Goal: Task Accomplishment & Management: Manage account settings

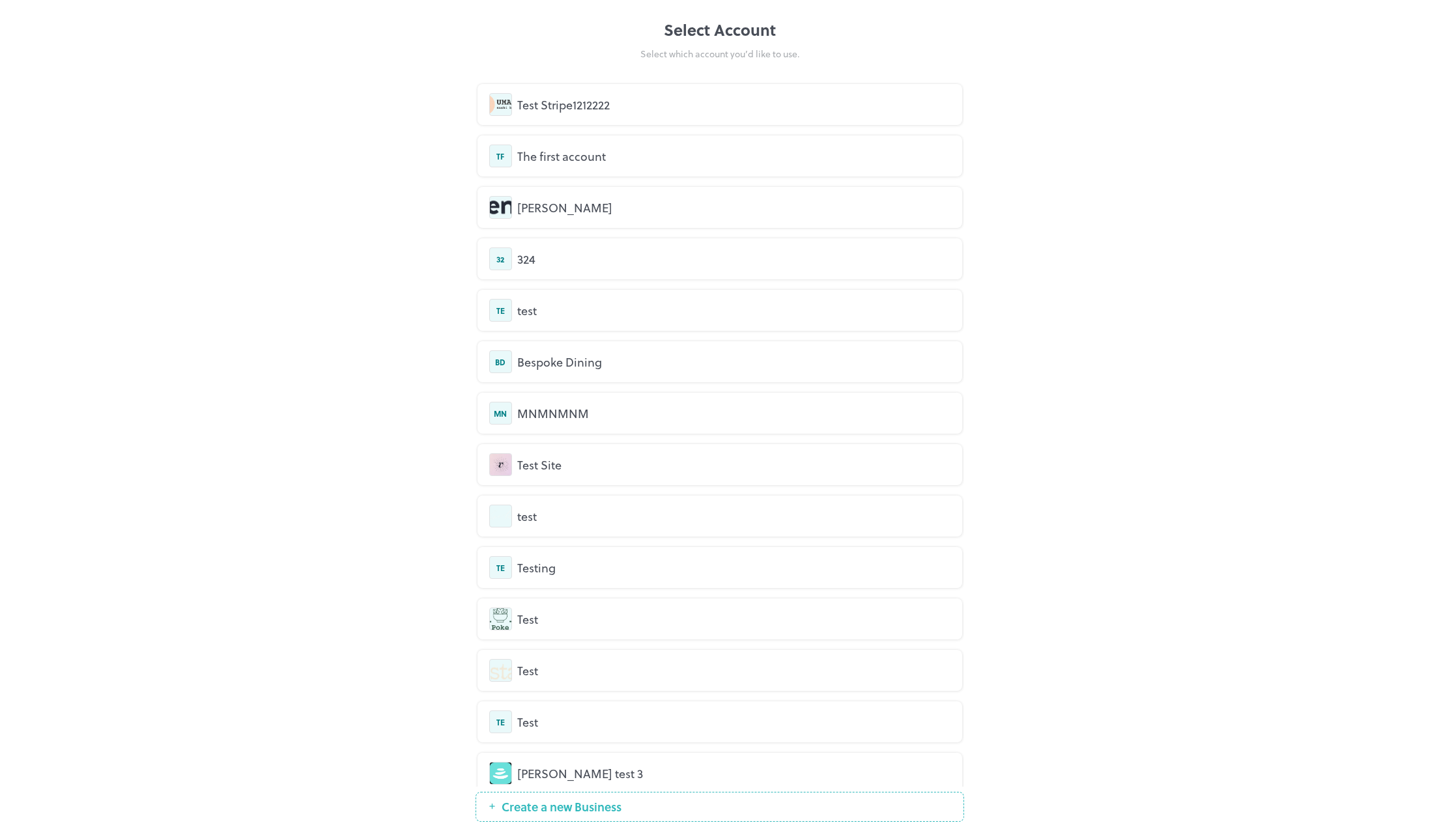
click at [1068, 57] on div "Select Account Select which account you’d like to use. Test Stripe1212222 TF Th…" at bounding box center [720, 420] width 1439 height 840
click at [667, 107] on div "Test Stripe1212222" at bounding box center [733, 105] width 433 height 18
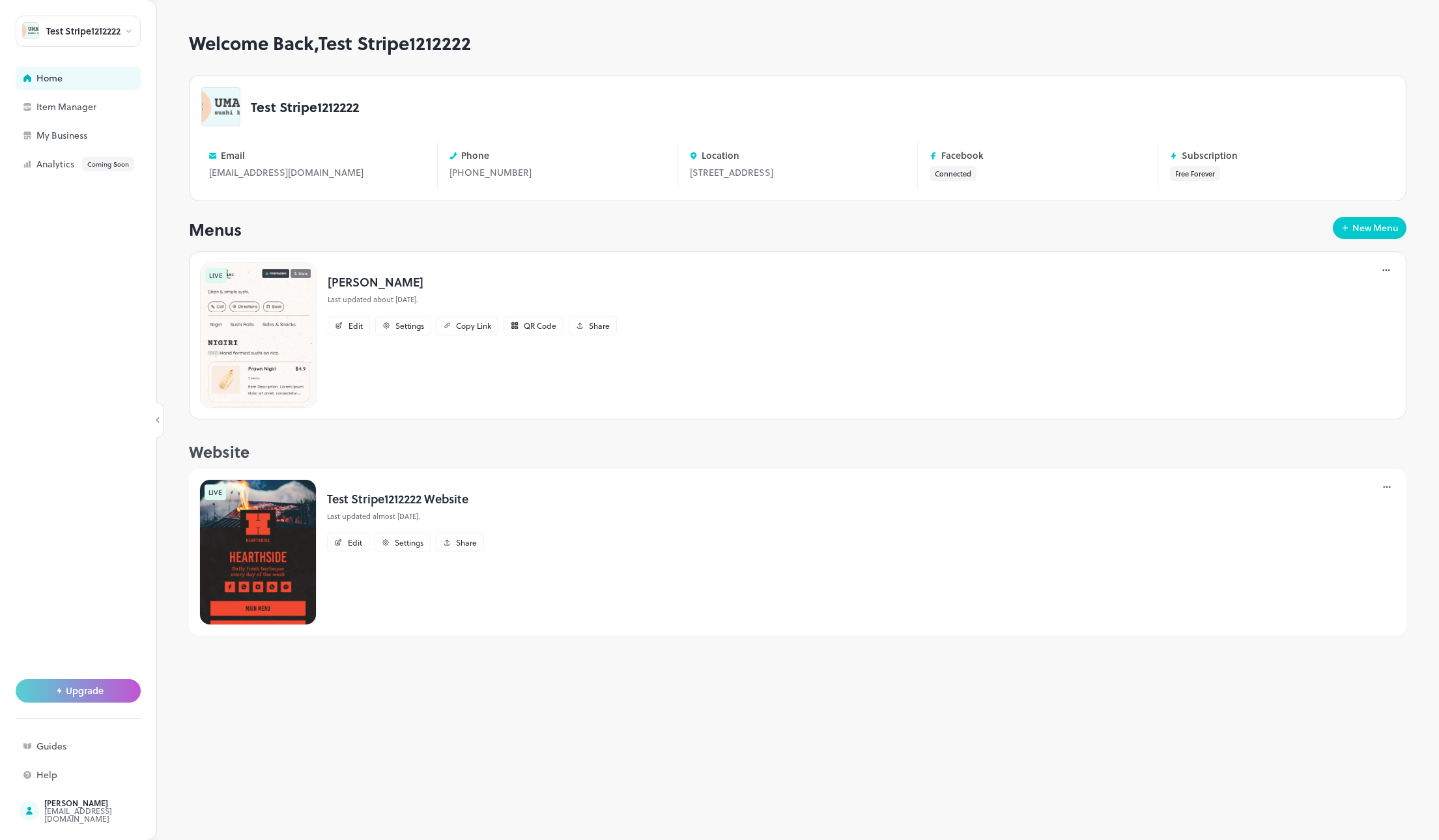
click at [425, 454] on div "Website" at bounding box center [797, 452] width 1217 height 24
click at [351, 330] on div "Edit" at bounding box center [356, 326] width 15 height 8
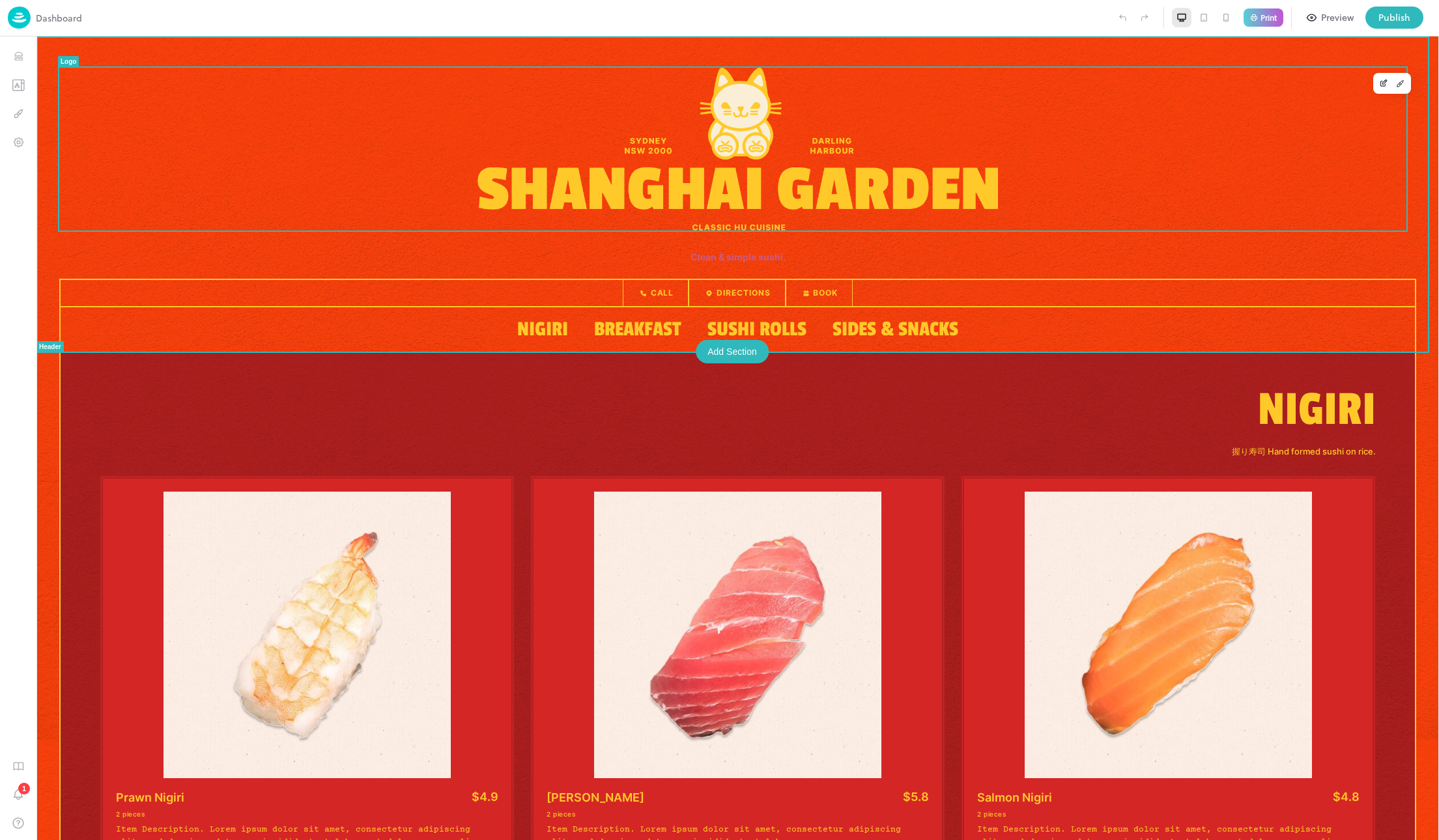
click at [718, 228] on img at bounding box center [737, 149] width 520 height 163
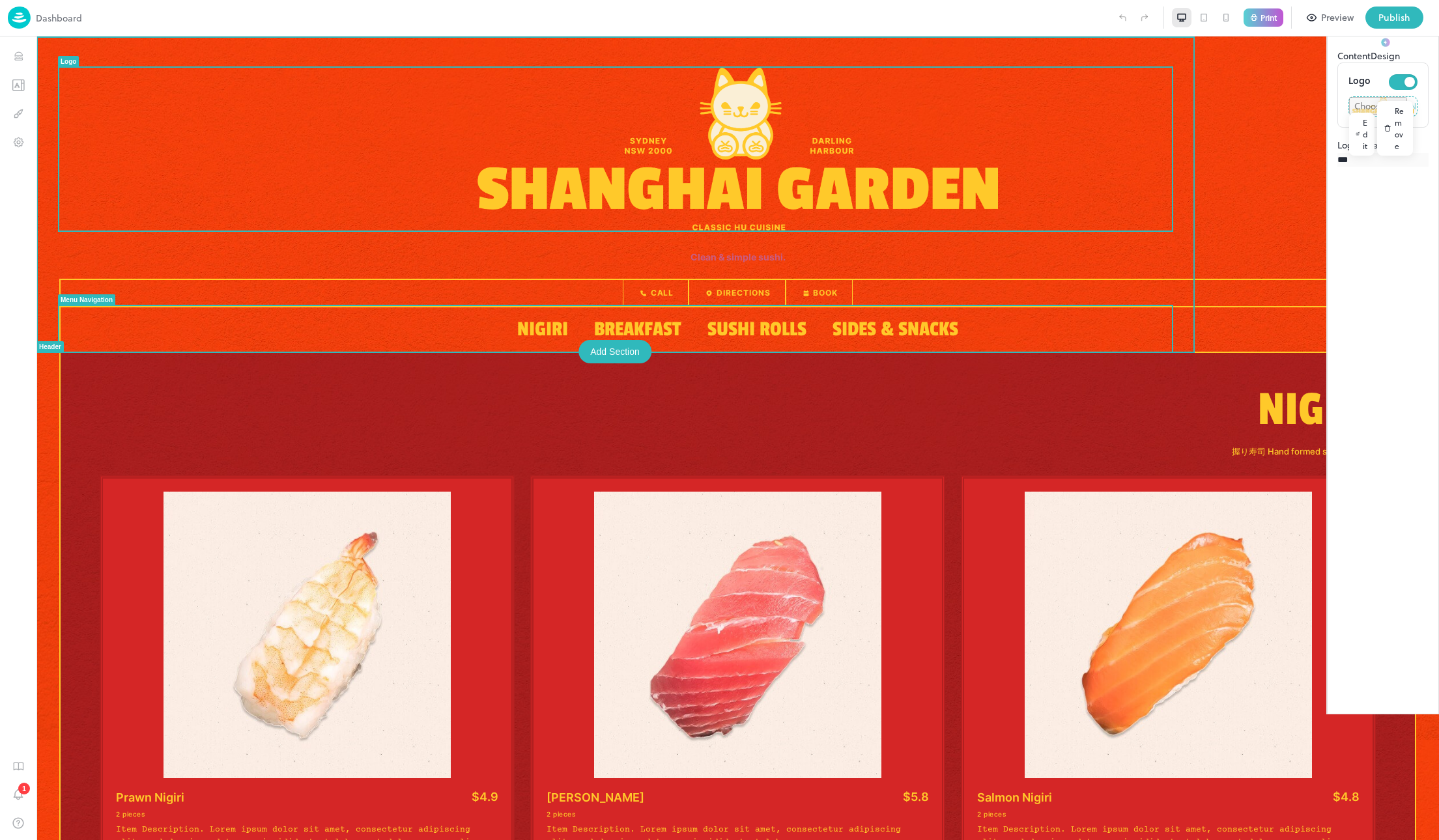
click at [707, 337] on span "Sushi Rolls" at bounding box center [757, 330] width 99 height 24
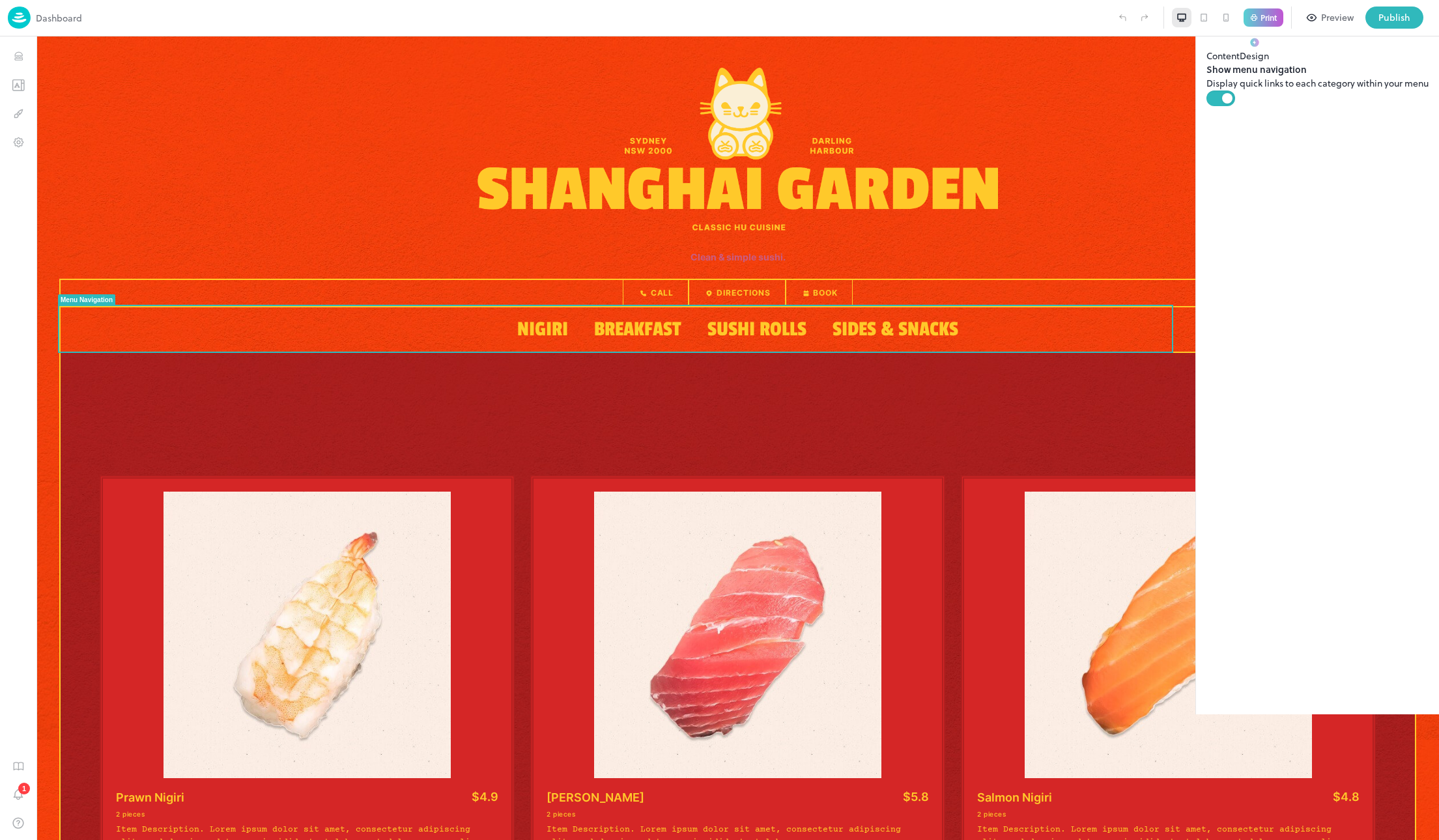
click at [1269, 63] on button "Design" at bounding box center [1254, 49] width 29 height 28
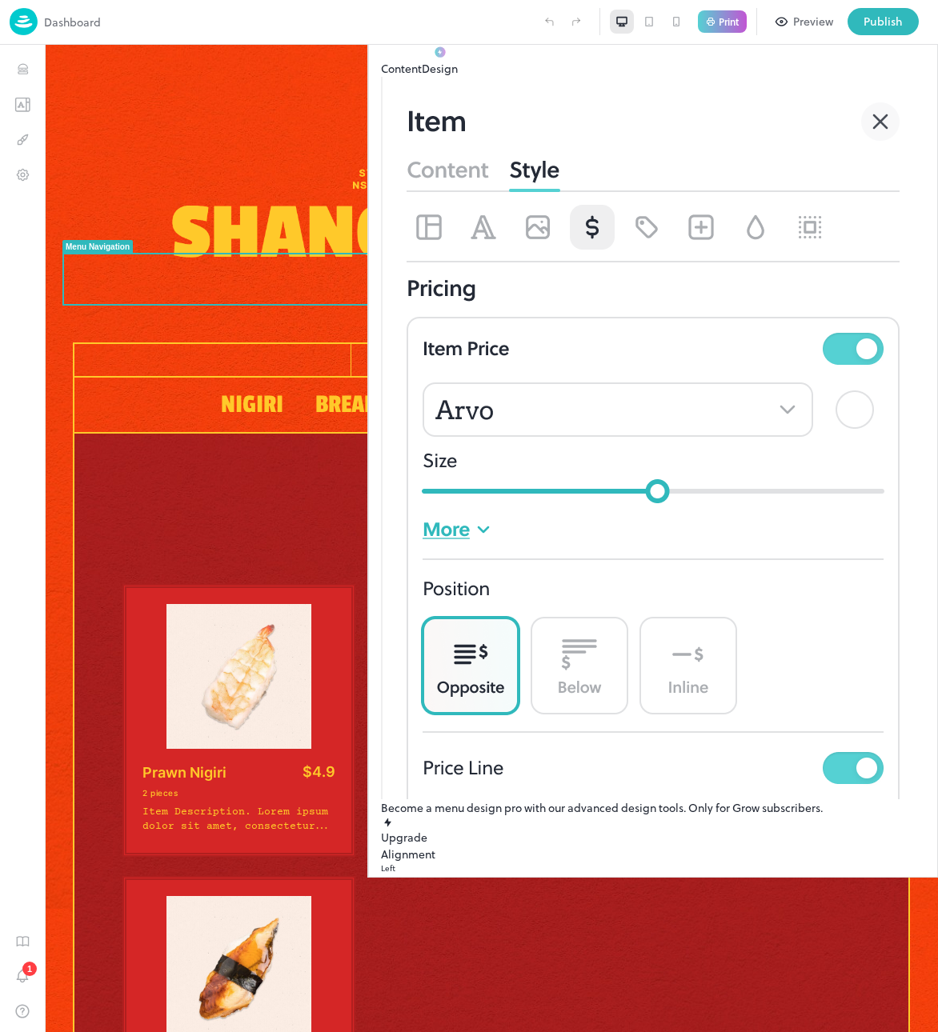
click at [442, 989] on div "PassionOne" at bounding box center [411, 997] width 61 height 17
click at [62, 17] on p "Dashboard" at bounding box center [72, 22] width 57 height 17
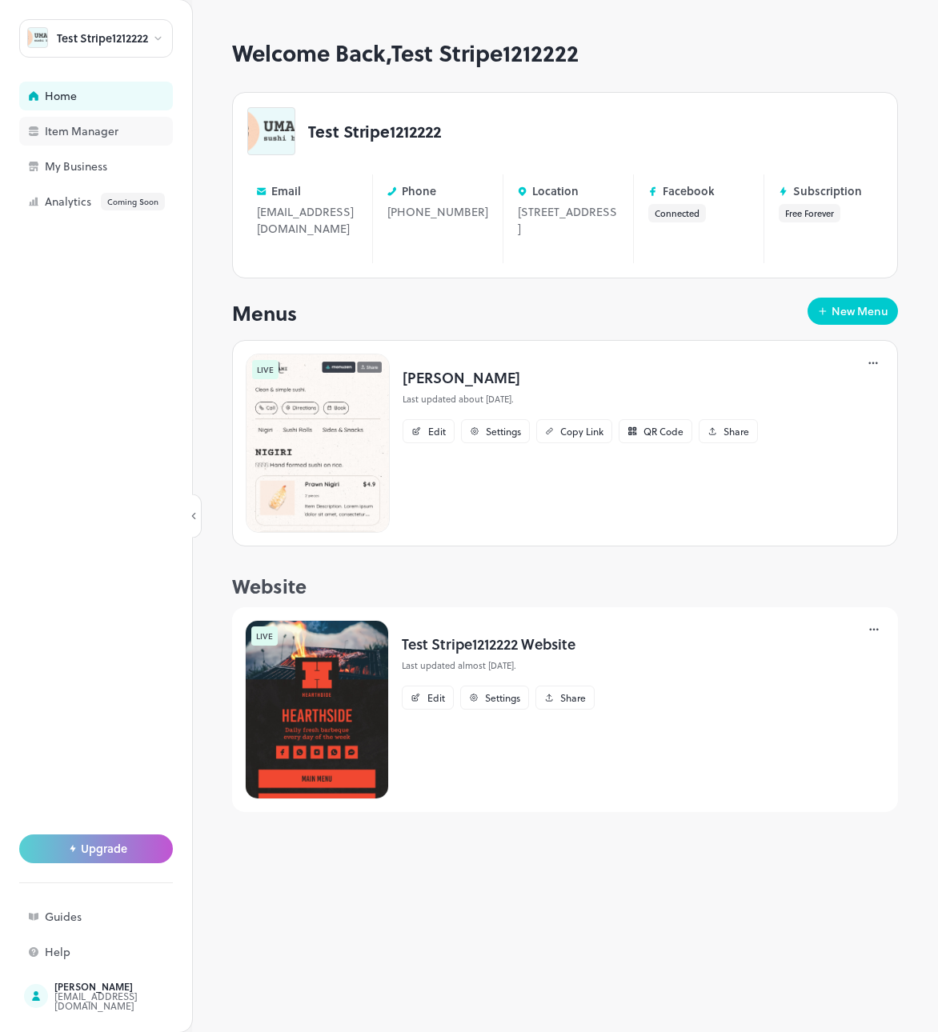
click at [119, 140] on div "Item Manager" at bounding box center [96, 131] width 154 height 29
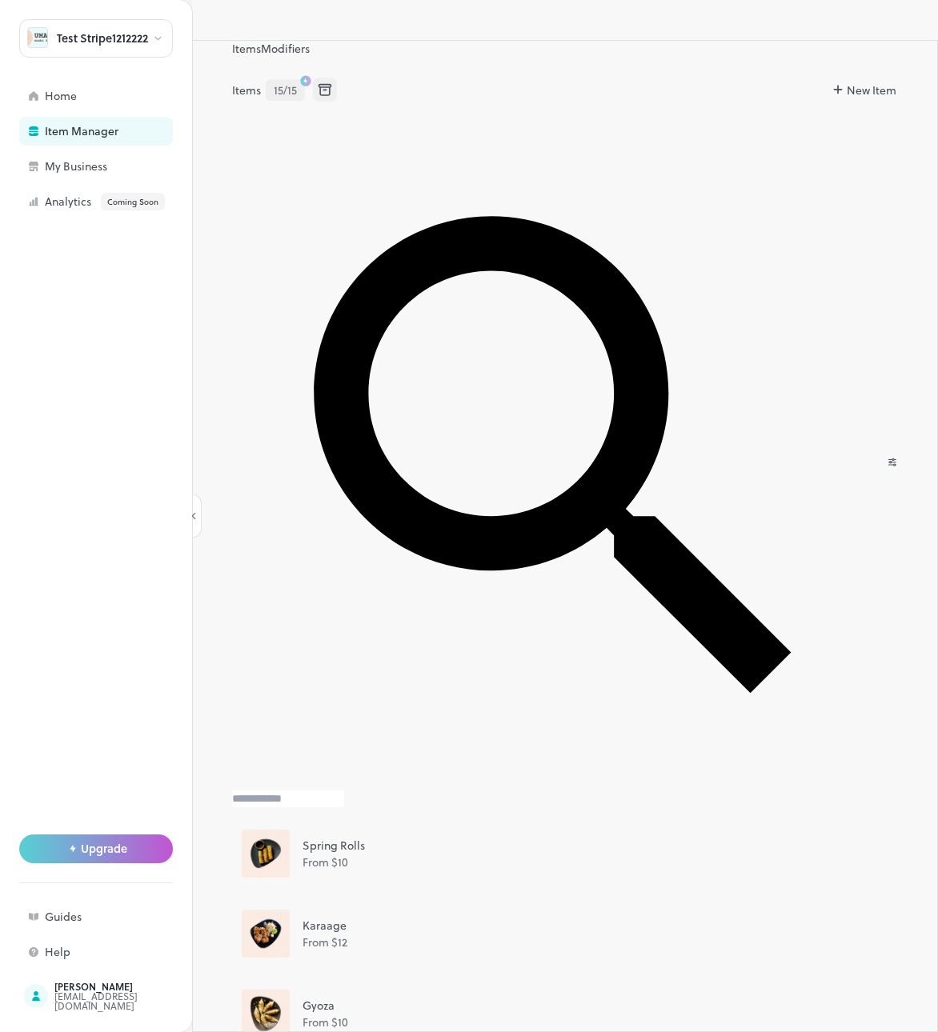
click at [877, 94] on button "New Item" at bounding box center [865, 90] width 65 height 17
click at [851, 1031] on icon at bounding box center [857, 1051] width 19 height 19
click at [800, 854] on p "From $ 10" at bounding box center [580, 862] width 557 height 17
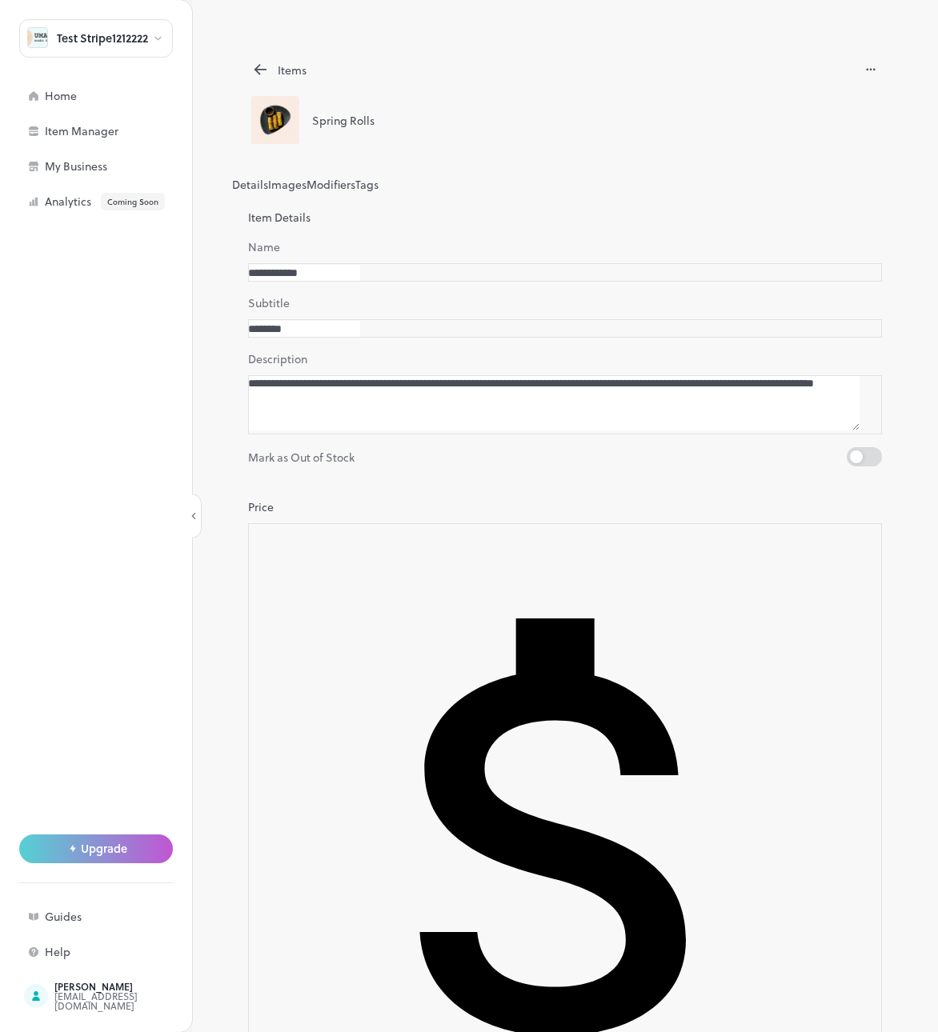
click at [306, 176] on button "Images" at bounding box center [287, 184] width 38 height 17
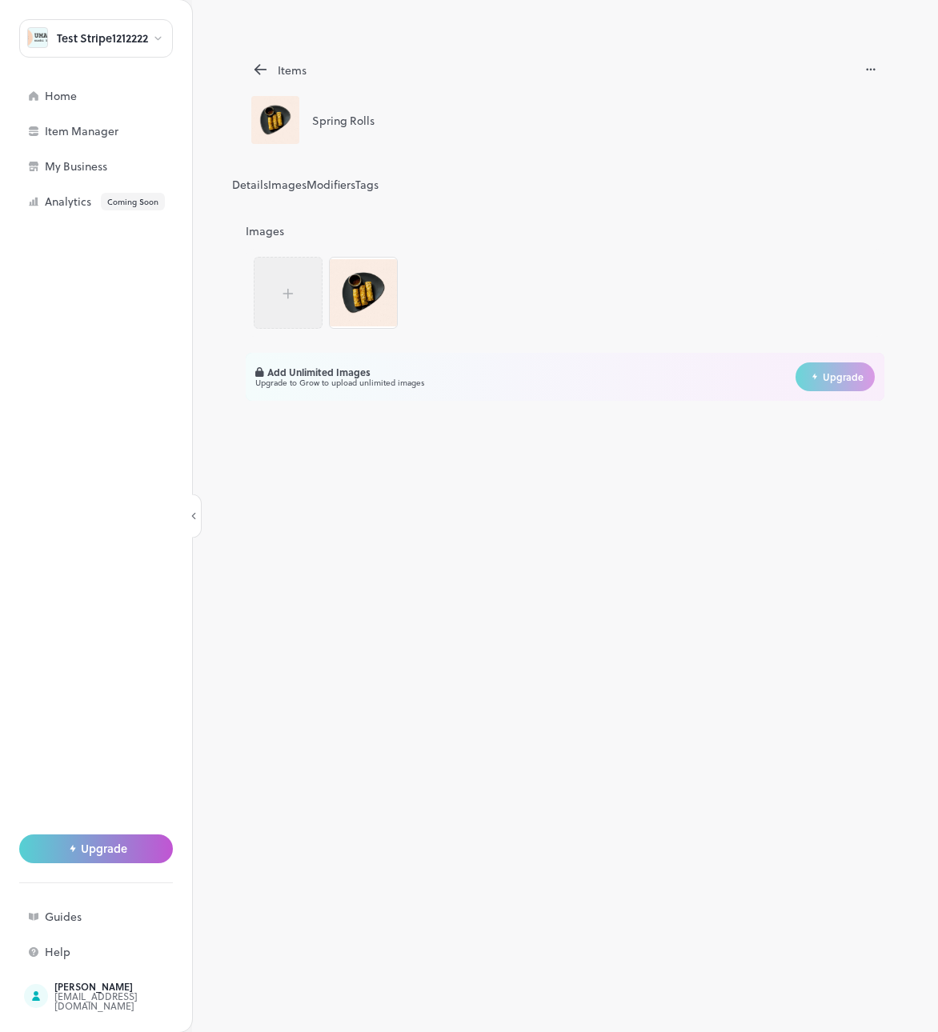
click at [355, 176] on button "Modifiers" at bounding box center [330, 184] width 49 height 17
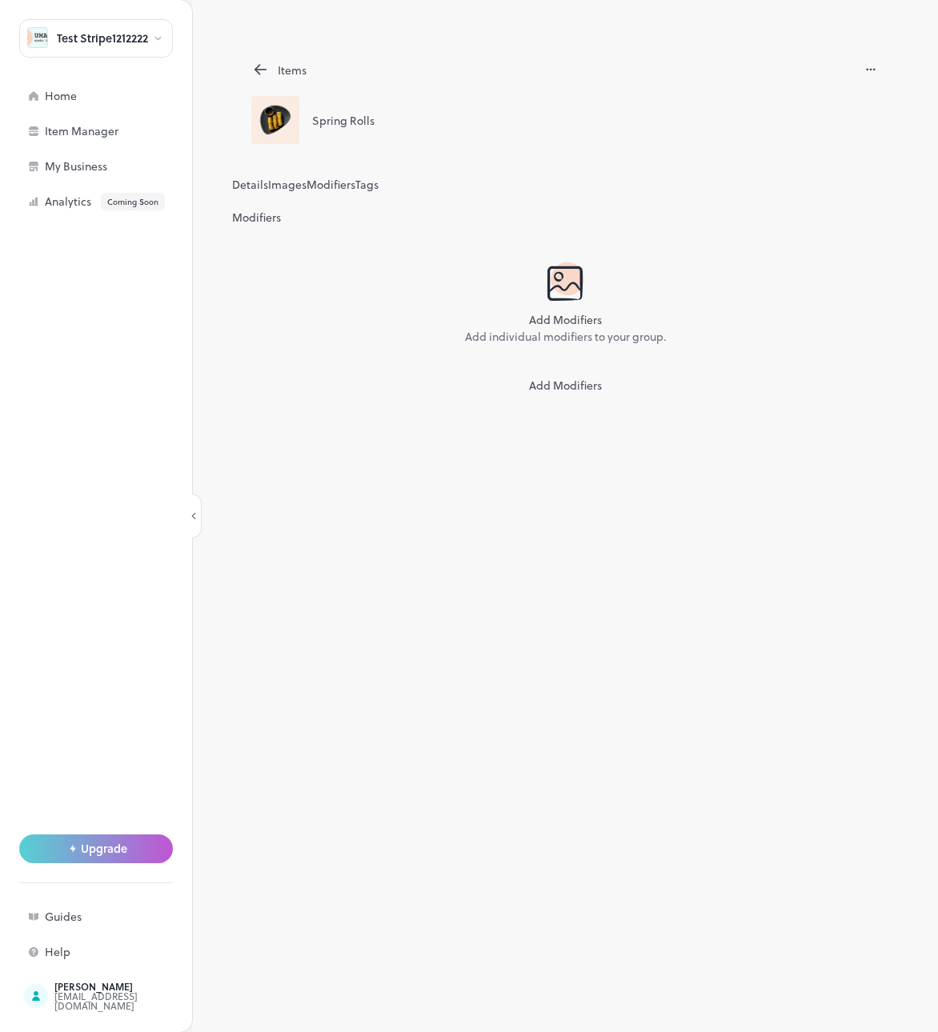
click at [378, 176] on button "Tags" at bounding box center [366, 184] width 23 height 17
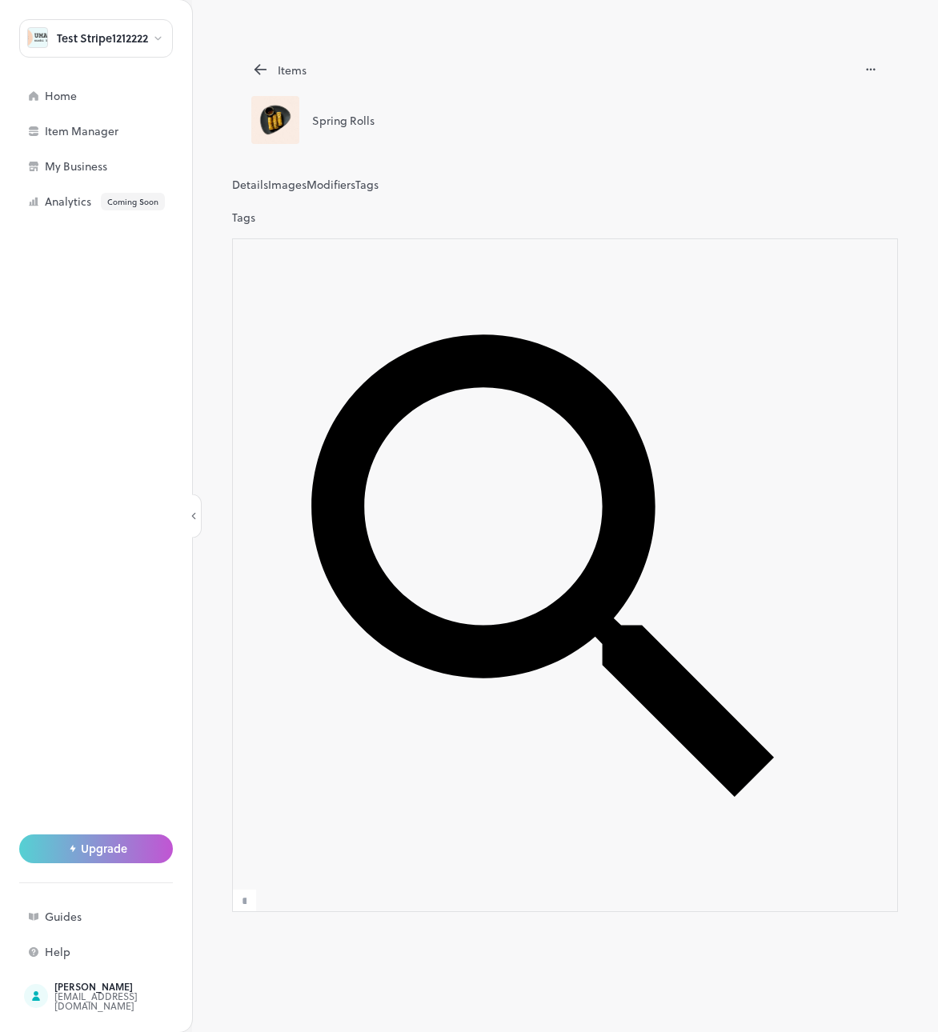
click at [264, 176] on button "Details" at bounding box center [250, 184] width 36 height 17
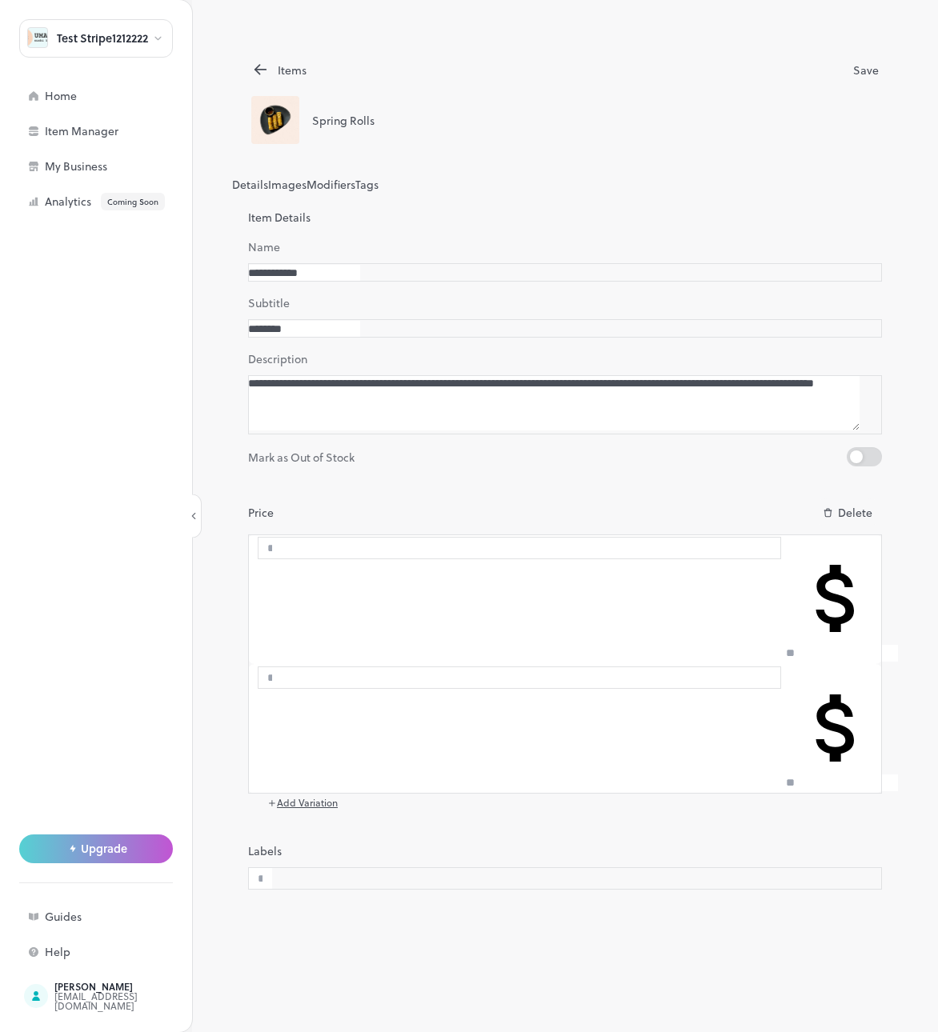
click at [282, 667] on input "text" at bounding box center [270, 678] width 24 height 22
click at [282, 559] on input "text" at bounding box center [270, 548] width 24 height 22
click at [534, 526] on div "Price Delete" at bounding box center [565, 512] width 634 height 28
click at [261, 70] on icon at bounding box center [260, 69] width 18 height 19
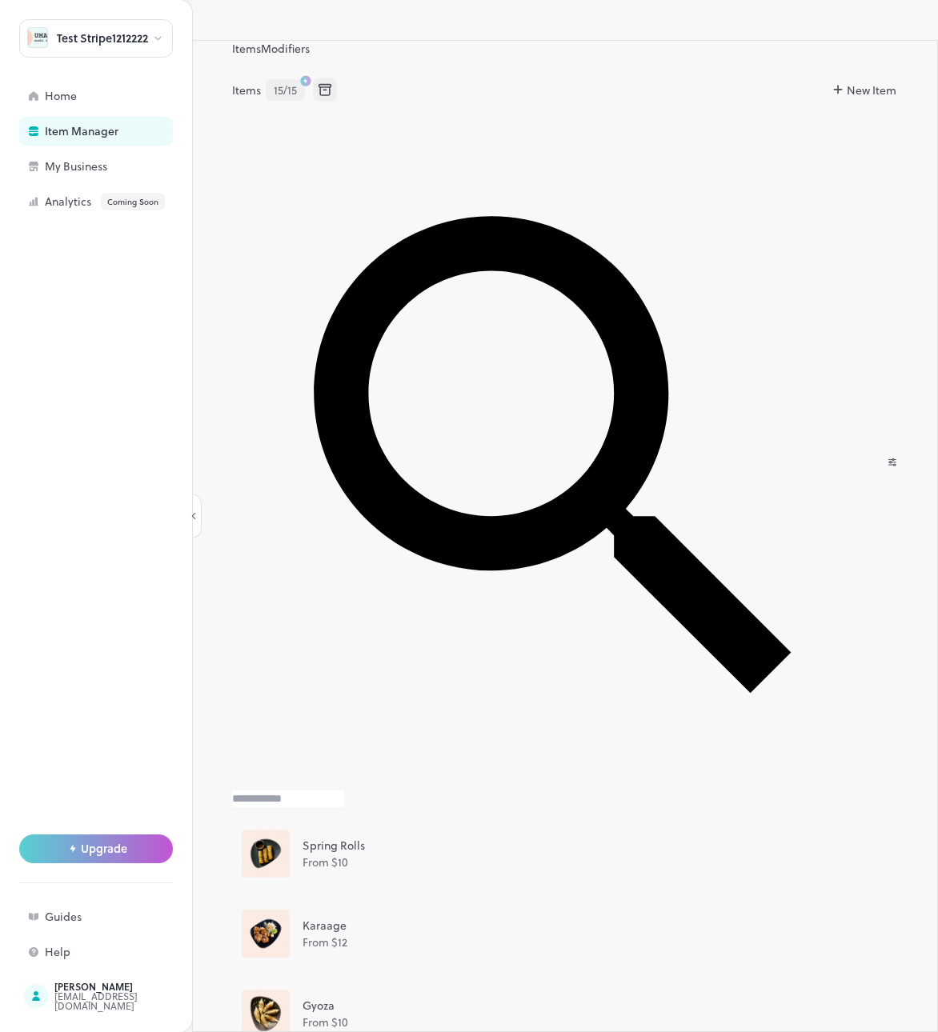
click at [303, 53] on button "Modifiers" at bounding box center [285, 48] width 49 height 17
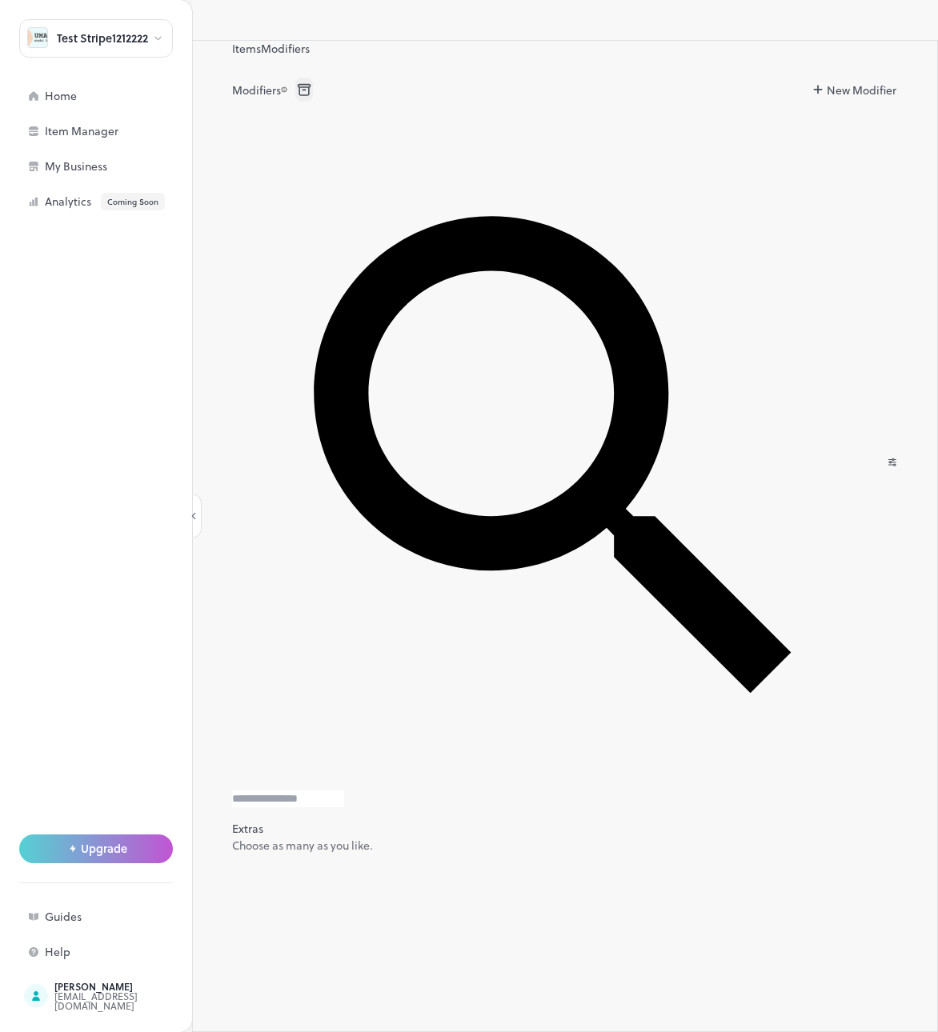
click at [901, 93] on div "Items Modifiers Modifiers New Modifier ​ ​ Extras Choose as many as you like." at bounding box center [565, 536] width 746 height 992
click at [868, 93] on span "New Modifier" at bounding box center [861, 90] width 73 height 17
click at [737, 1031] on div at bounding box center [469, 1032] width 938 height 0
click at [587, 820] on div "Extras Choose as many as you like." at bounding box center [549, 837] width 634 height 34
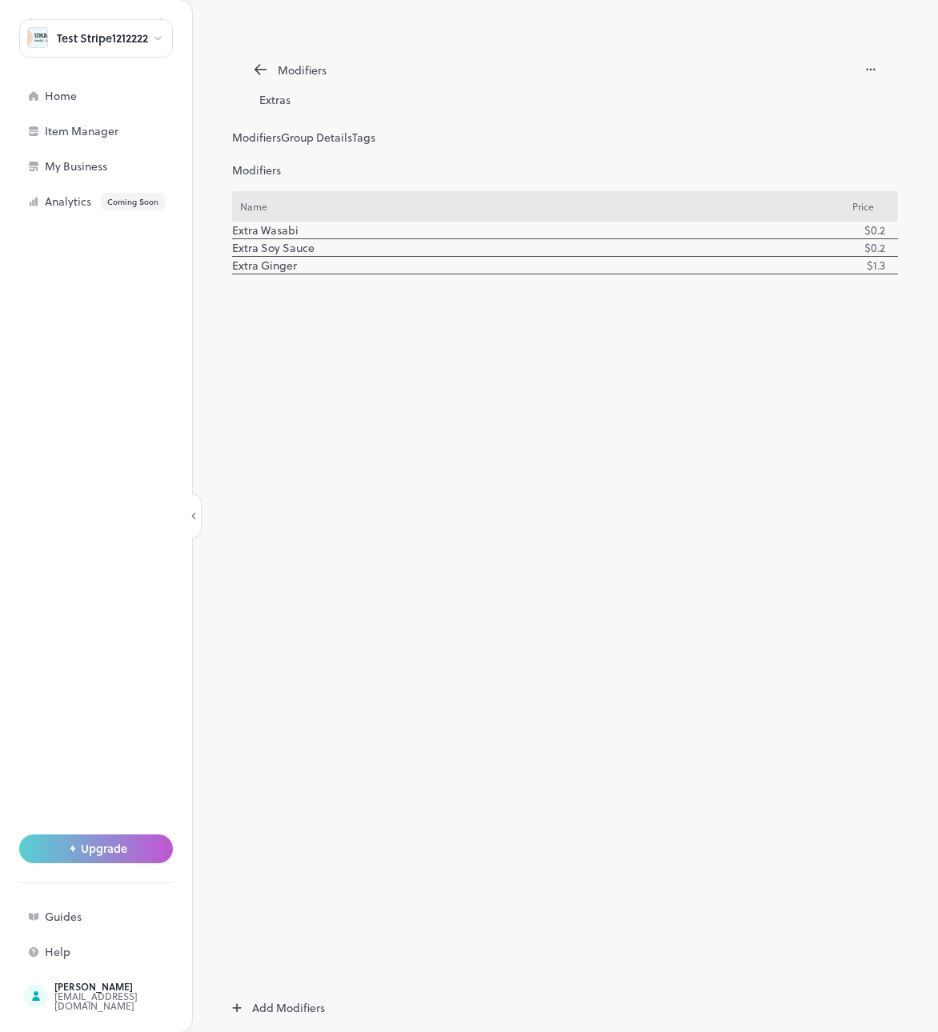
click at [890, 230] on icon at bounding box center [890, 230] width 0 height 0
click at [715, 1031] on div at bounding box center [469, 1032] width 938 height 0
click at [845, 33] on div "Modifiers Extras Modifiers Group Details Tags Modifiers Name Price Extra Wasabi…" at bounding box center [565, 516] width 746 height 1032
click at [890, 230] on icon at bounding box center [890, 230] width 0 height 0
click at [870, 1031] on div at bounding box center [469, 1032] width 938 height 0
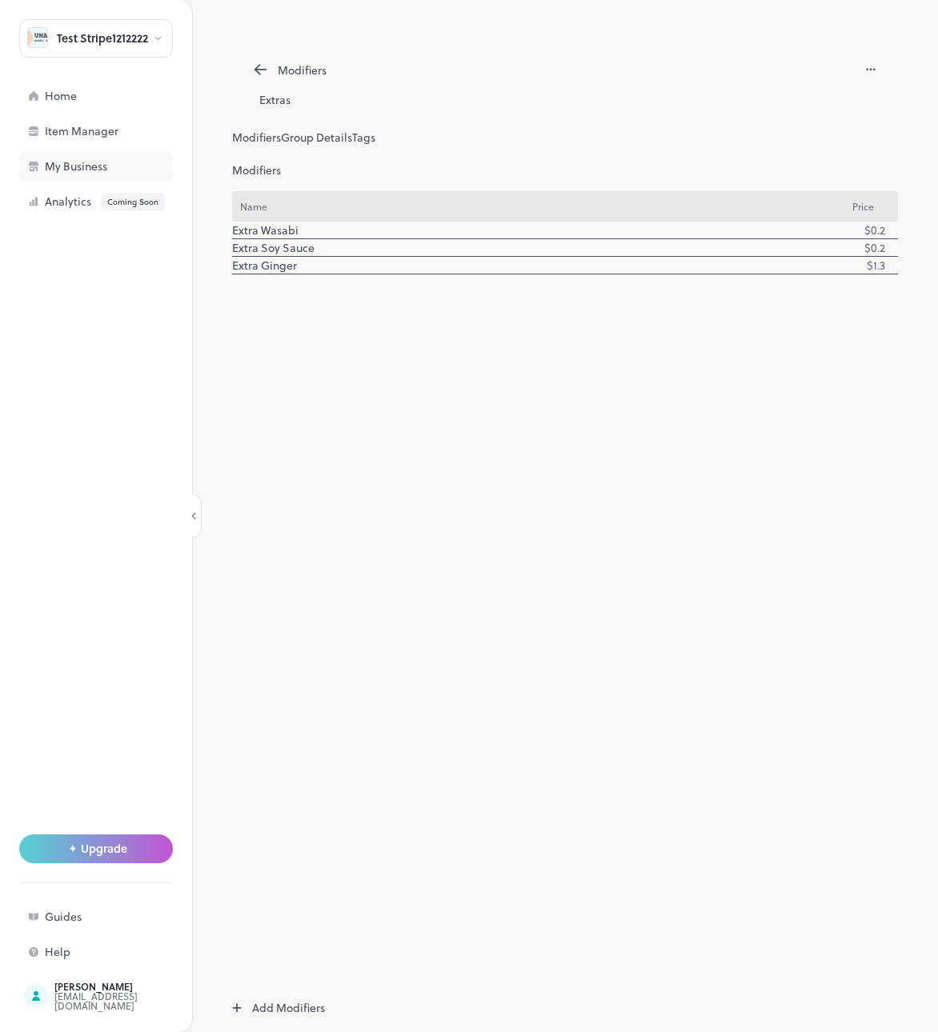
click at [65, 170] on div "My Business" at bounding box center [125, 166] width 160 height 11
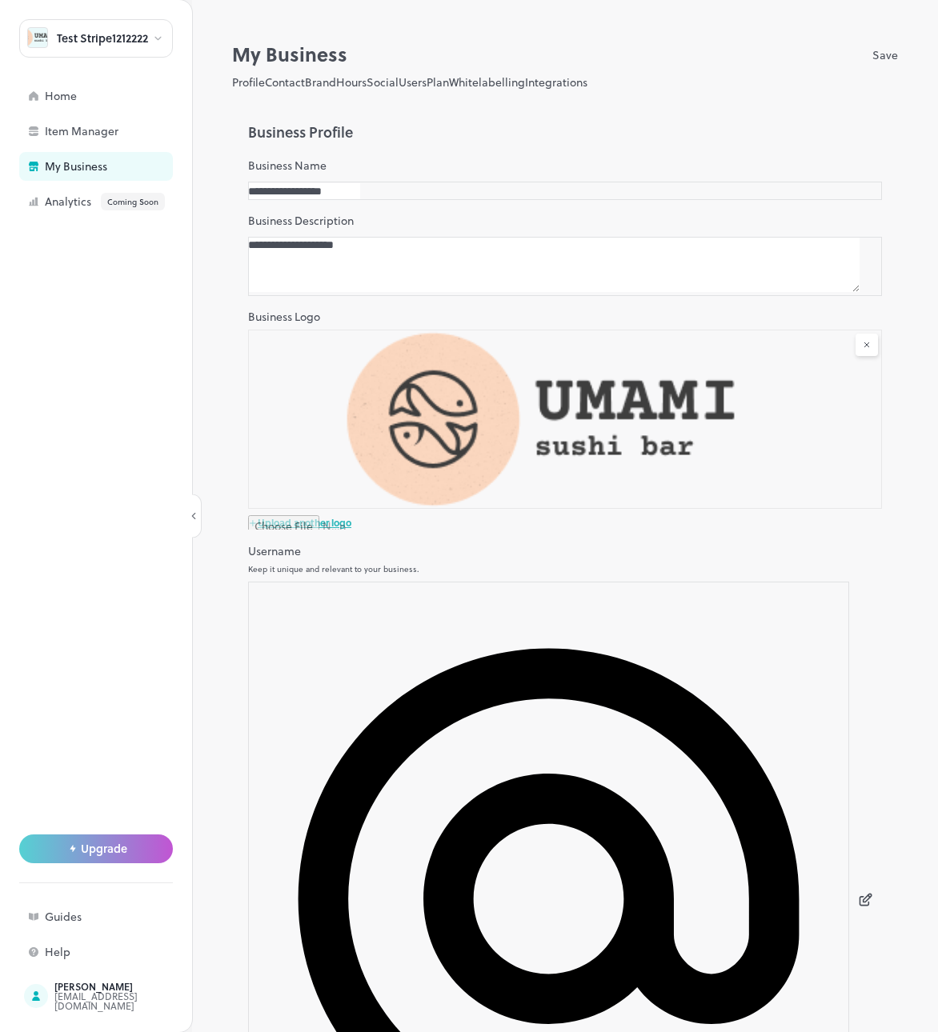
click at [355, 716] on body "**********" at bounding box center [469, 516] width 938 height 1032
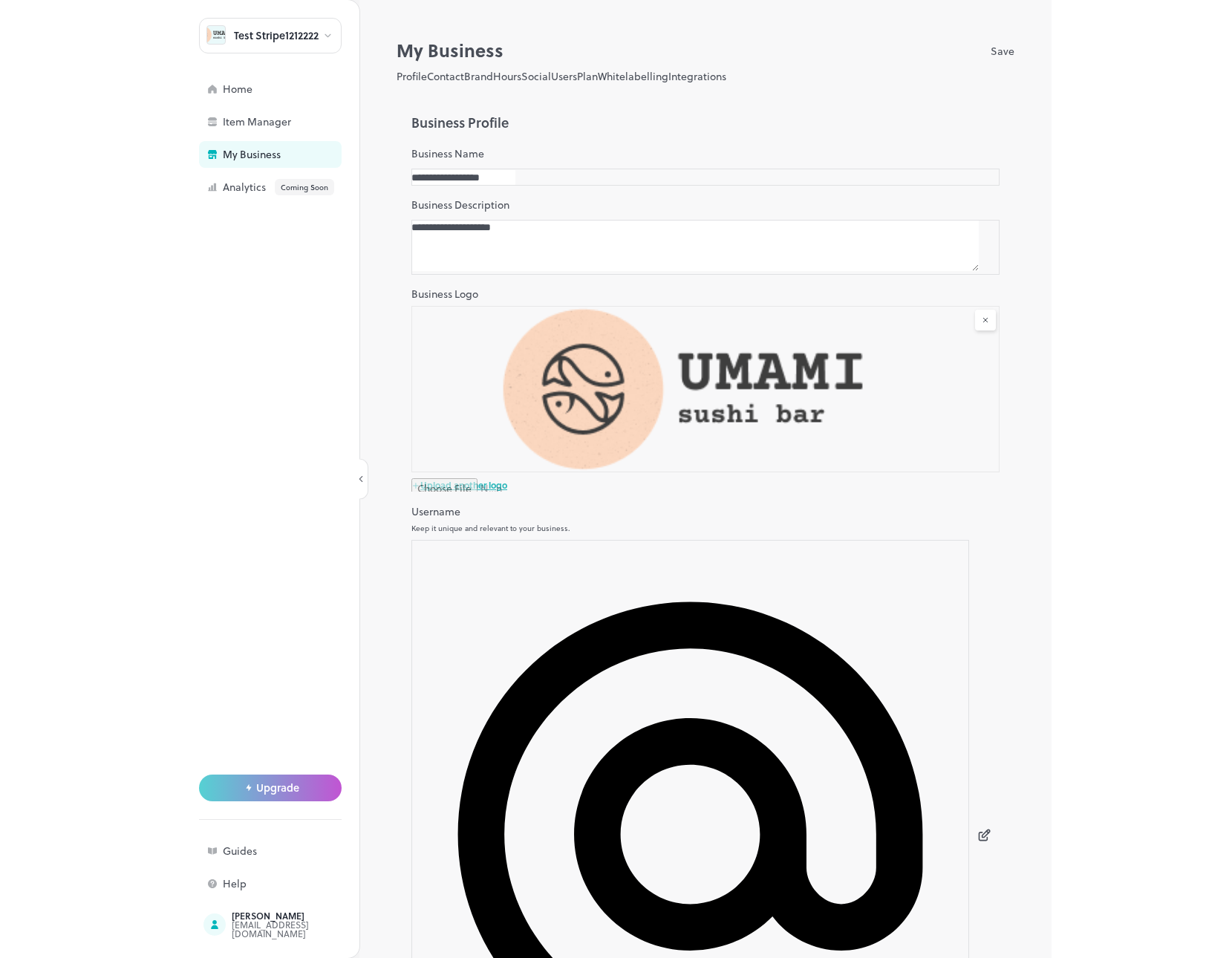
scroll to position [87, 0]
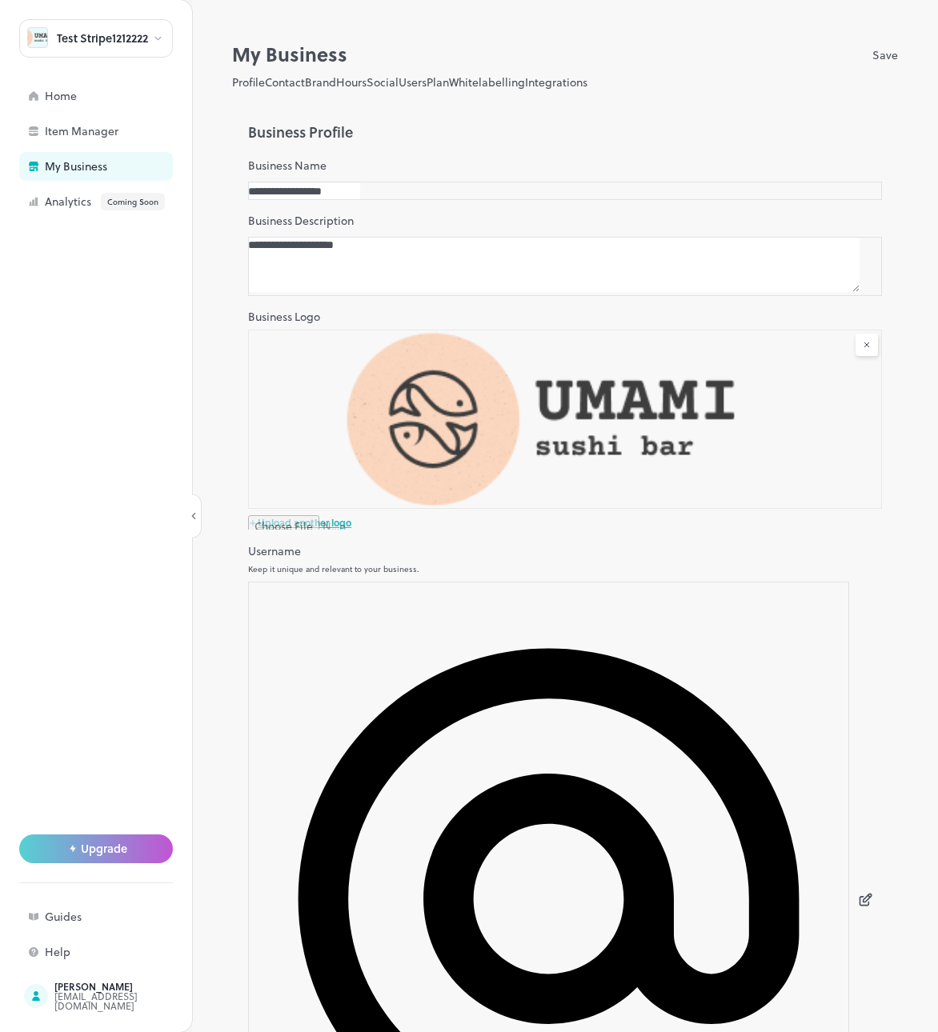
click at [378, 1031] on div at bounding box center [469, 1032] width 938 height 0
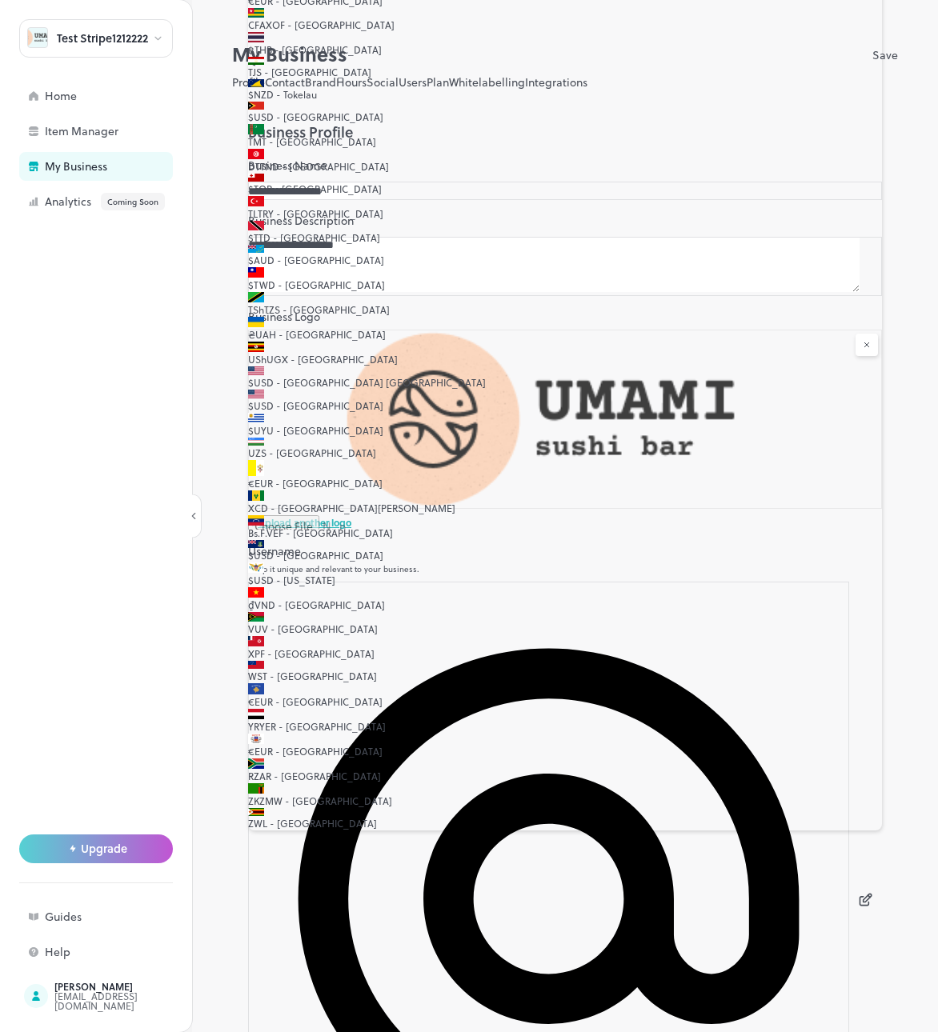
click at [210, 611] on div "**********" at bounding box center [565, 536] width 746 height 992
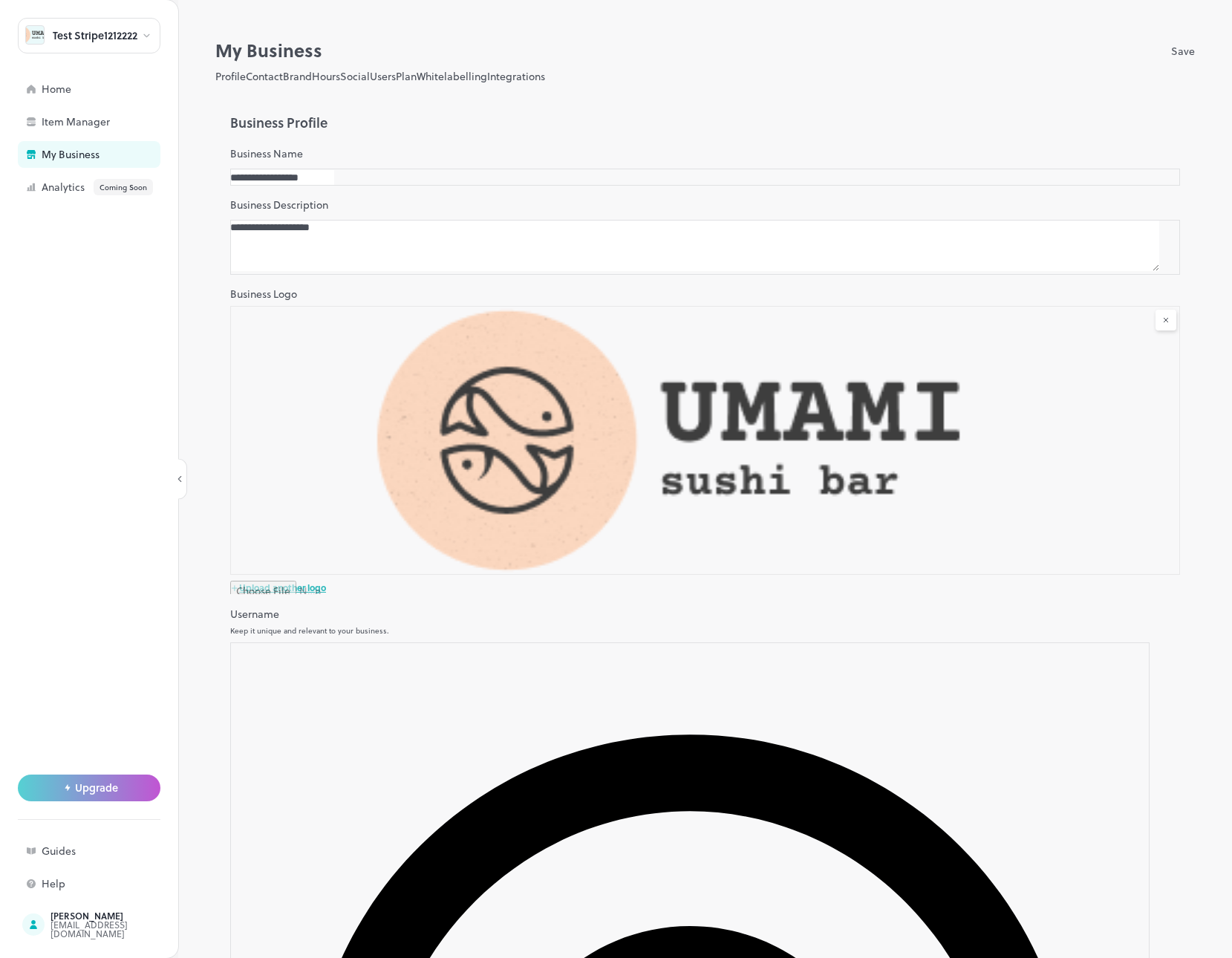
click at [1140, 936] on div "**********" at bounding box center [705, 498] width 1054 height 921
